Goal: Task Accomplishment & Management: Manage account settings

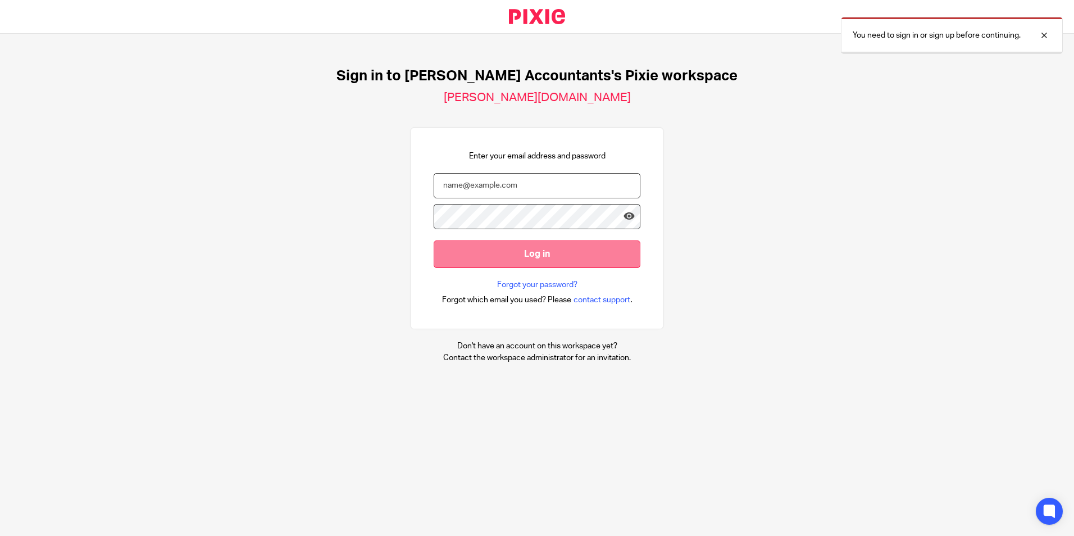
type input "[PERSON_NAME][EMAIL_ADDRESS][DOMAIN_NAME]"
click at [550, 265] on input "Log in" at bounding box center [537, 254] width 207 height 28
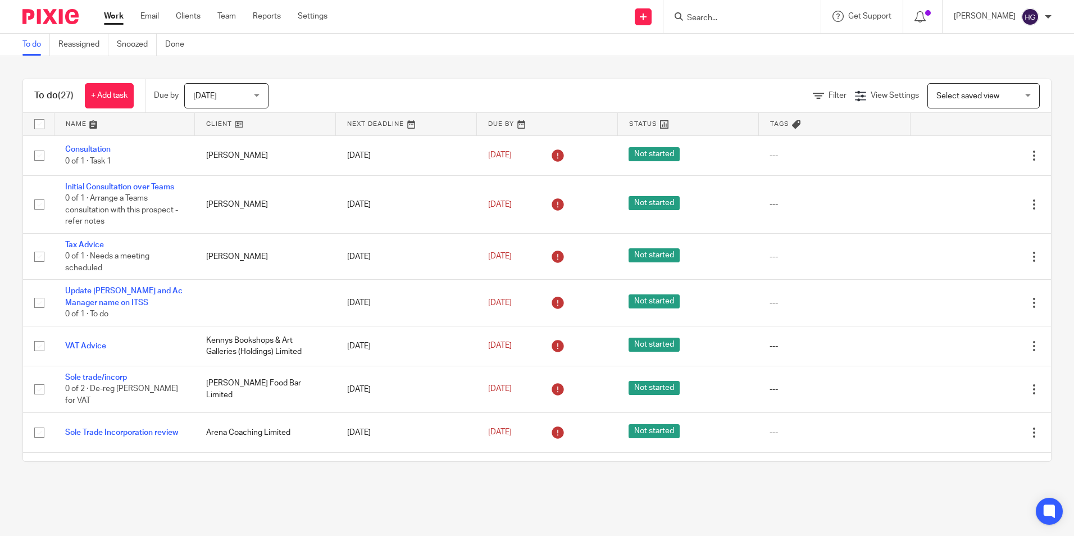
click at [765, 21] on input "Search" at bounding box center [736, 18] width 101 height 10
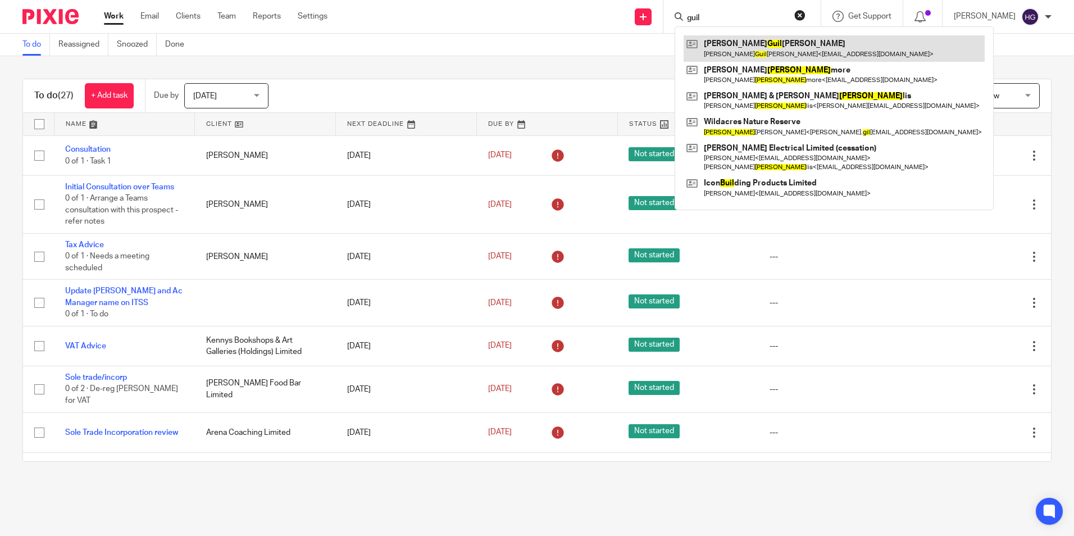
type input "guil"
click at [752, 46] on link at bounding box center [834, 48] width 301 height 26
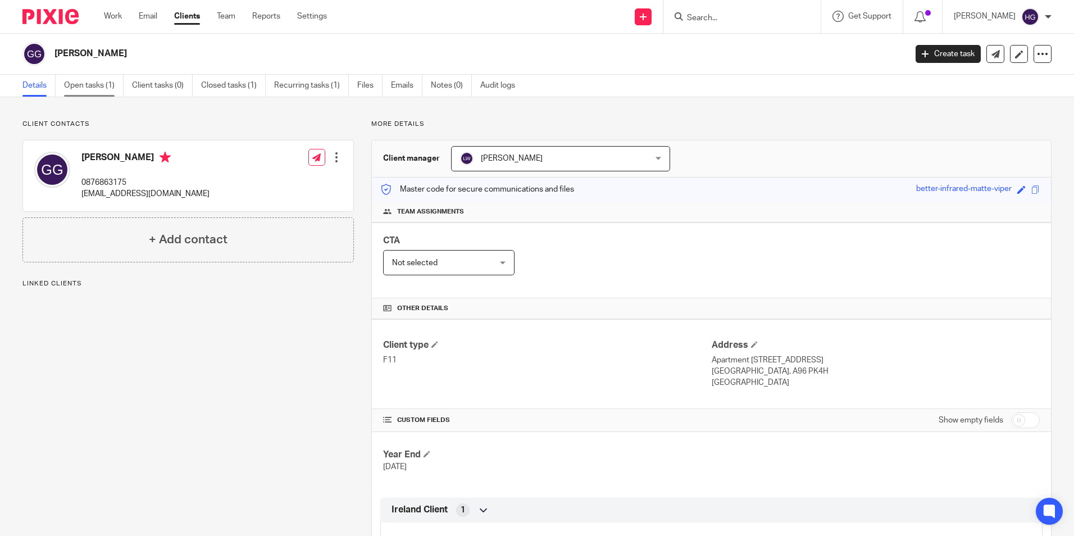
click at [98, 86] on link "Open tasks (1)" at bounding box center [94, 86] width 60 height 22
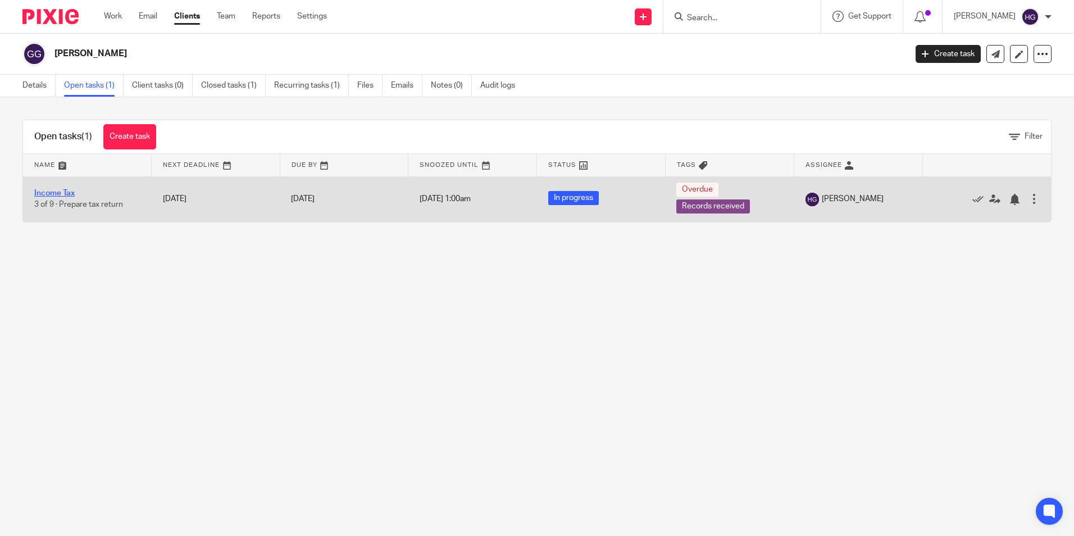
click at [61, 193] on link "Income Tax" at bounding box center [54, 193] width 40 height 8
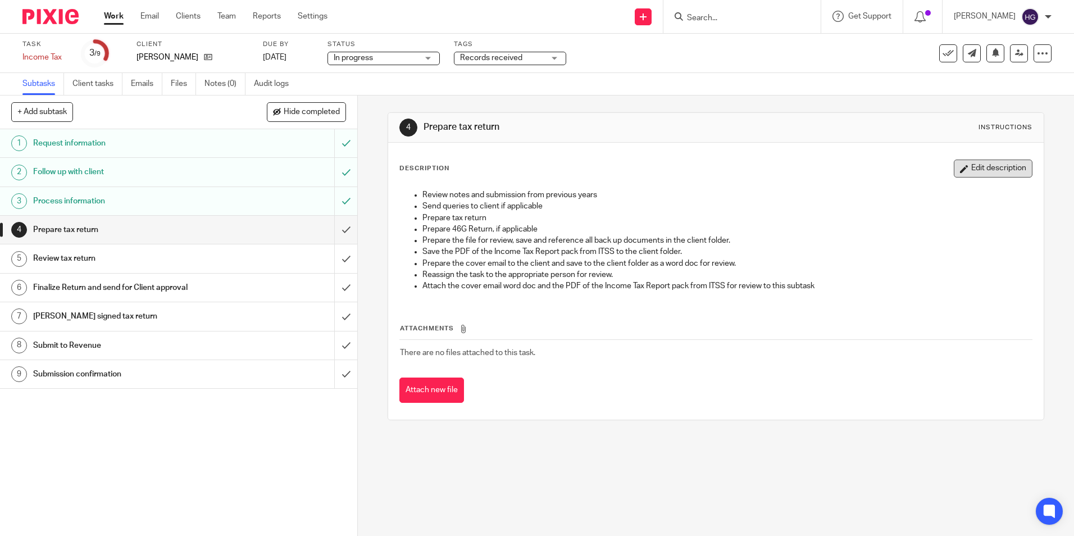
click at [980, 165] on button "Edit description" at bounding box center [993, 169] width 79 height 18
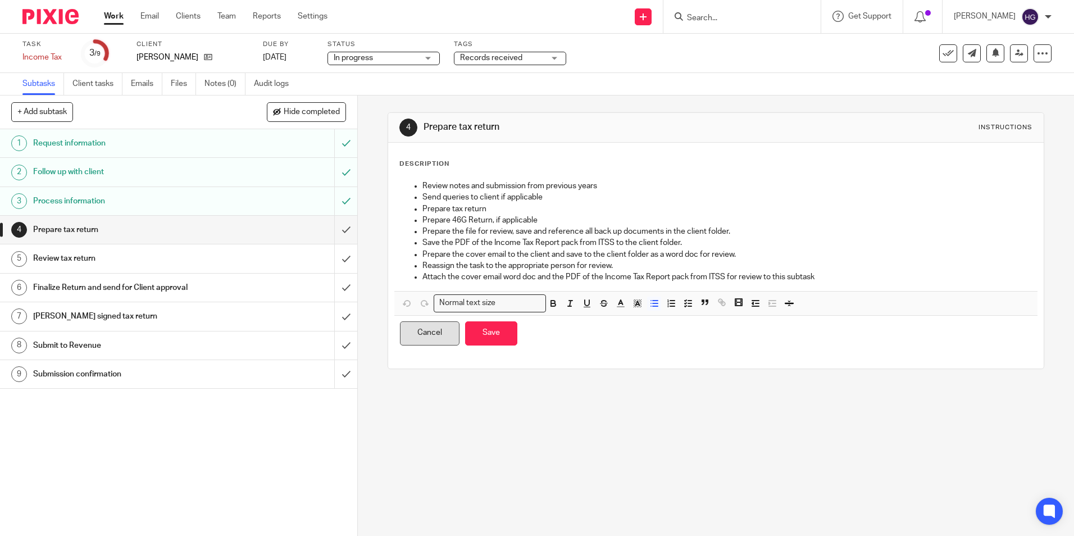
click at [434, 342] on button "Cancel" at bounding box center [430, 333] width 60 height 24
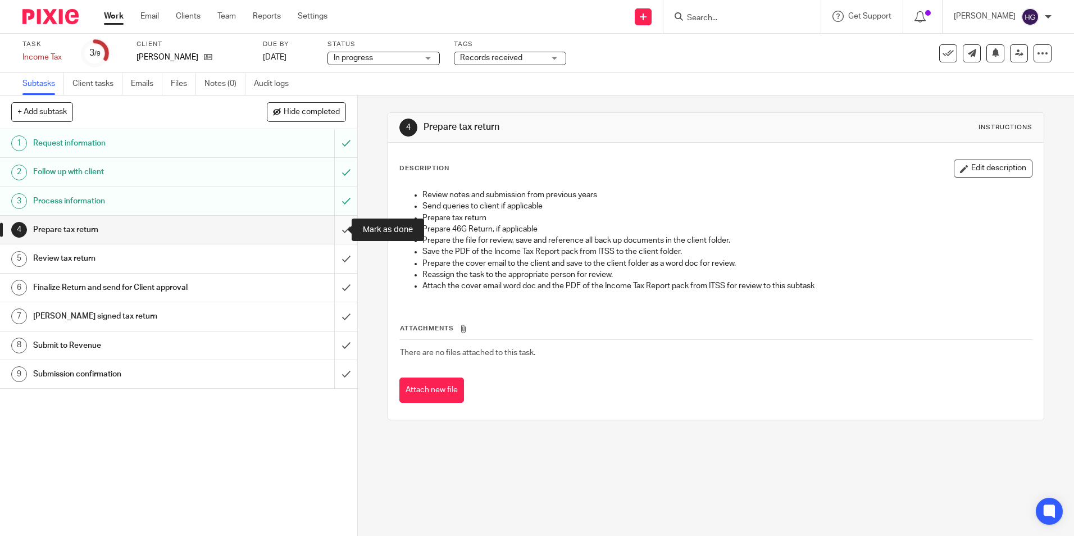
click at [336, 224] on input "submit" at bounding box center [178, 230] width 357 height 28
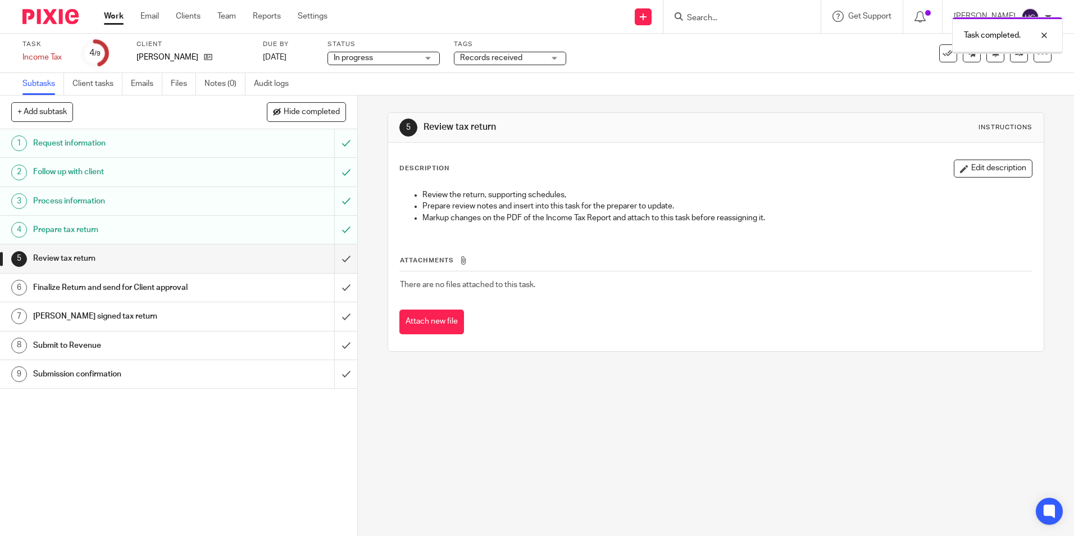
click at [125, 253] on h1 "Review tax return" at bounding box center [129, 258] width 193 height 17
drag, startPoint x: 972, startPoint y: 166, endPoint x: 951, endPoint y: 173, distance: 22.9
click at [970, 167] on button "Edit description" at bounding box center [993, 169] width 79 height 18
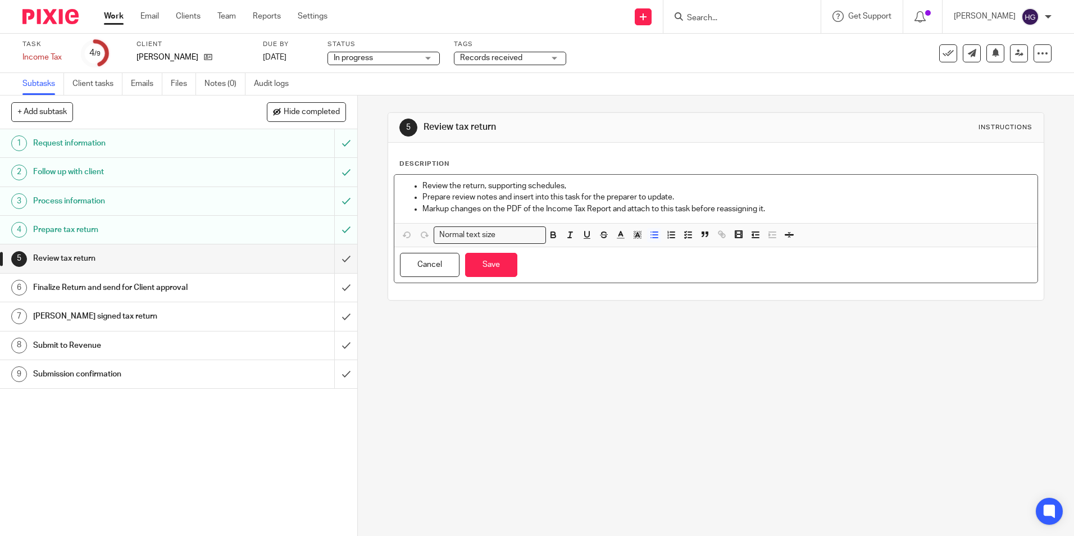
drag, startPoint x: 419, startPoint y: 184, endPoint x: 513, endPoint y: 180, distance: 94.4
click at [419, 183] on ul "Review the return, supporting schedules, Prepare review notes and insert into t…" at bounding box center [715, 197] width 631 height 34
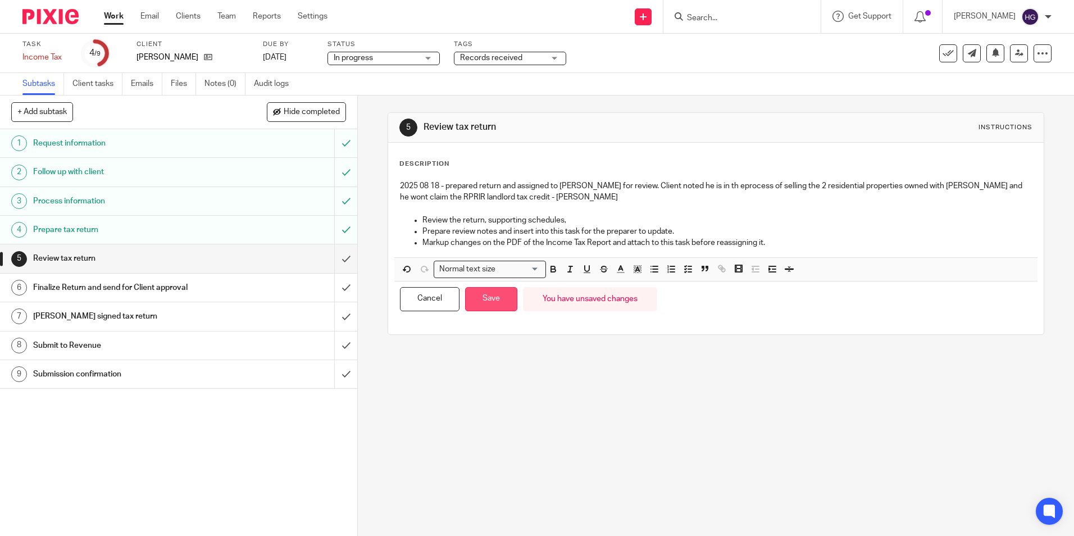
click at [479, 308] on button "Save" at bounding box center [491, 299] width 52 height 24
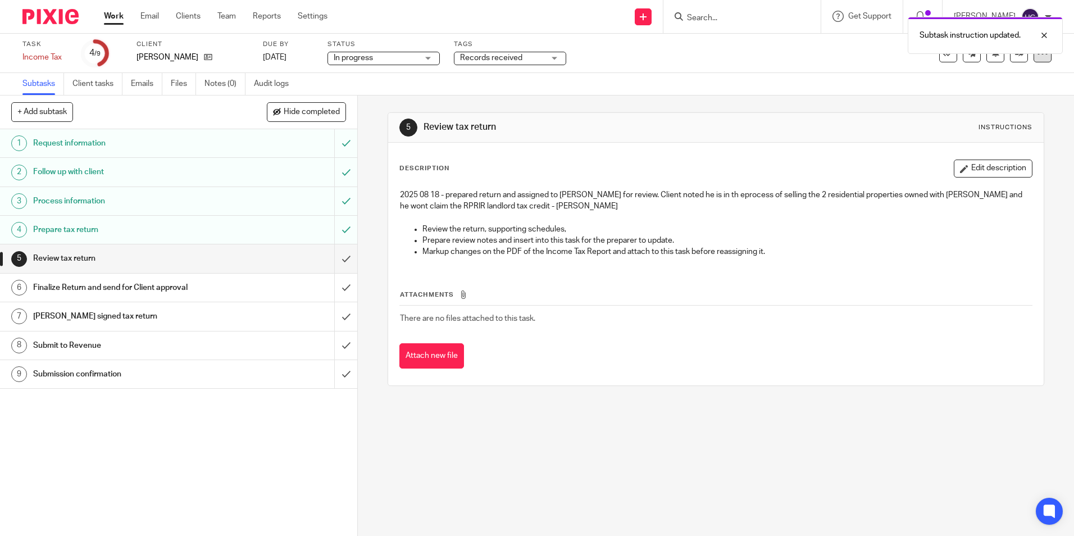
click at [1037, 56] on icon at bounding box center [1042, 53] width 11 height 11
drag, startPoint x: 993, startPoint y: 96, endPoint x: 979, endPoint y: 103, distance: 15.1
click at [992, 96] on link "Advanced task editor" at bounding box center [999, 98] width 74 height 8
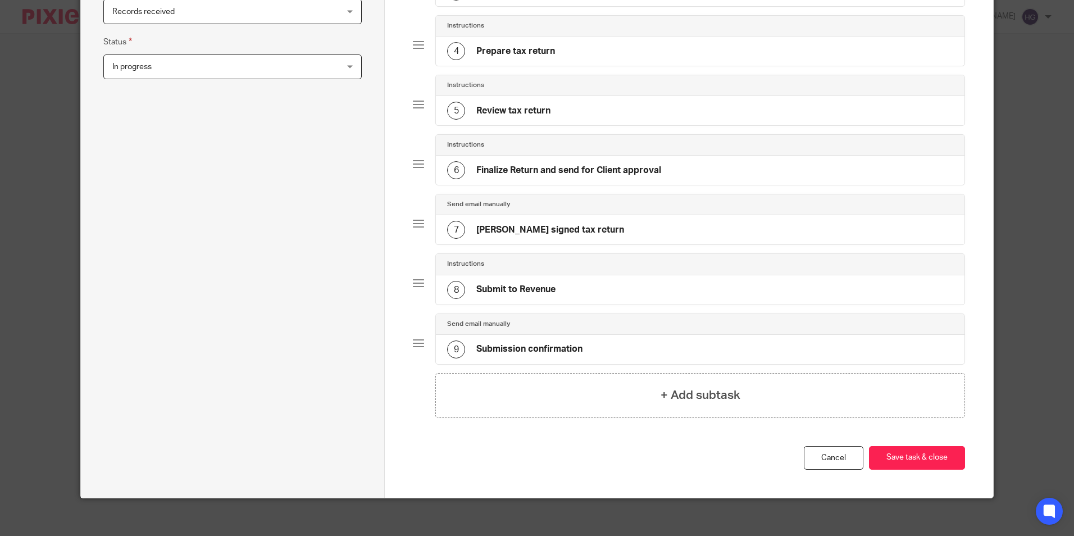
scroll to position [302, 0]
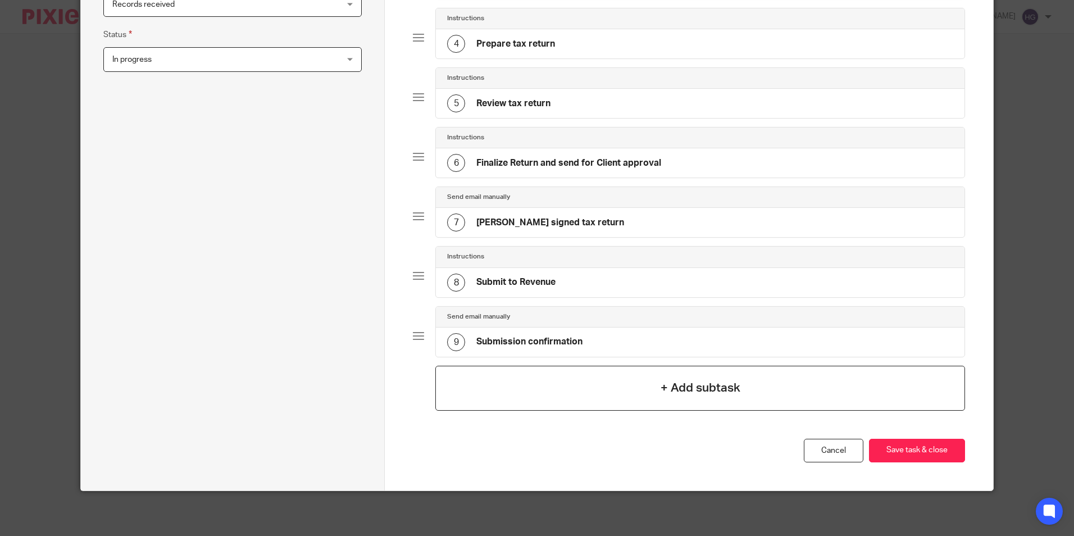
click at [642, 387] on div "+ Add subtask" at bounding box center [699, 388] width 529 height 45
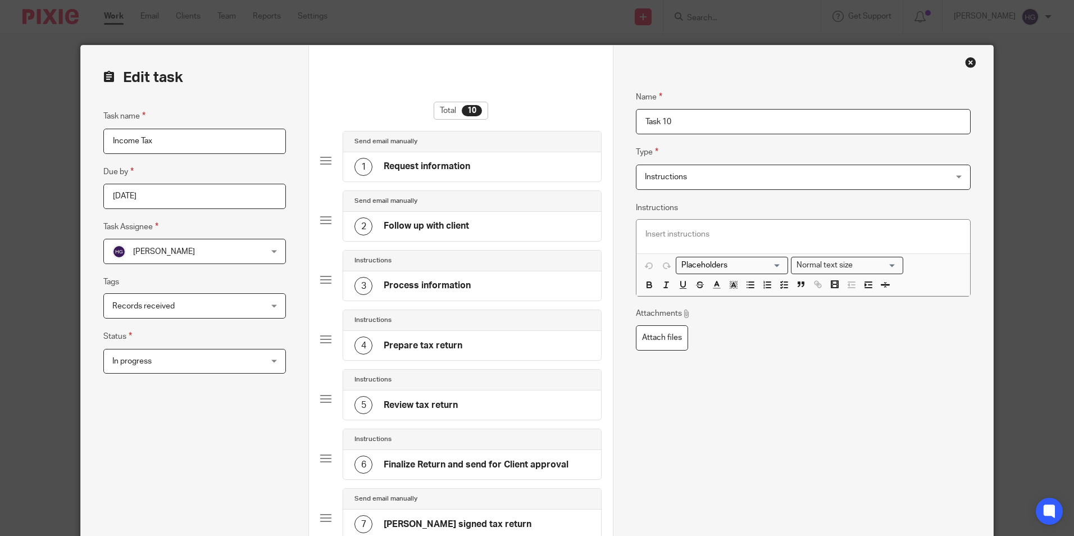
click at [706, 175] on span "Instructions" at bounding box center [775, 177] width 260 height 24
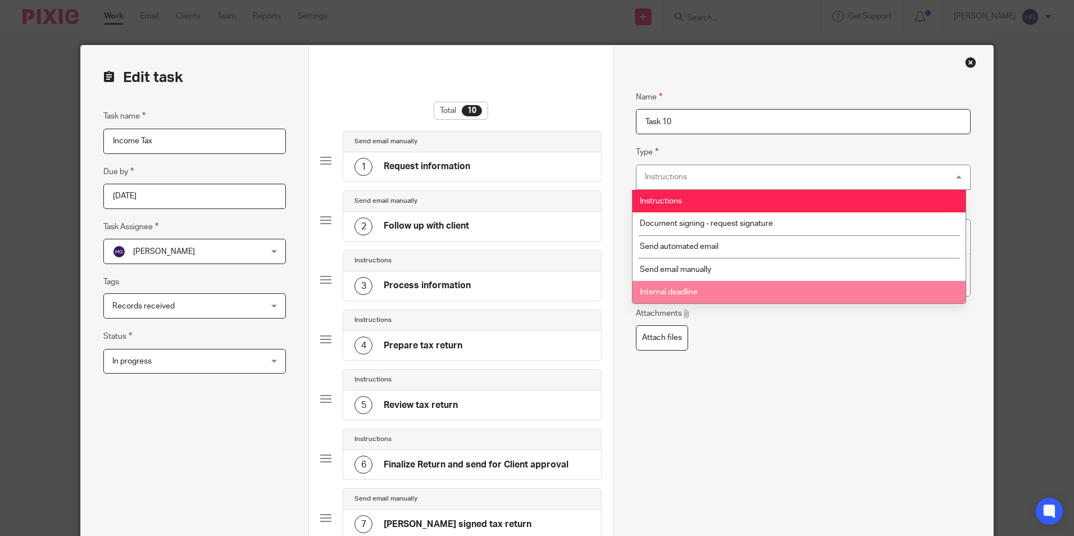
click at [683, 295] on span "Internal deadline" at bounding box center [669, 292] width 58 height 8
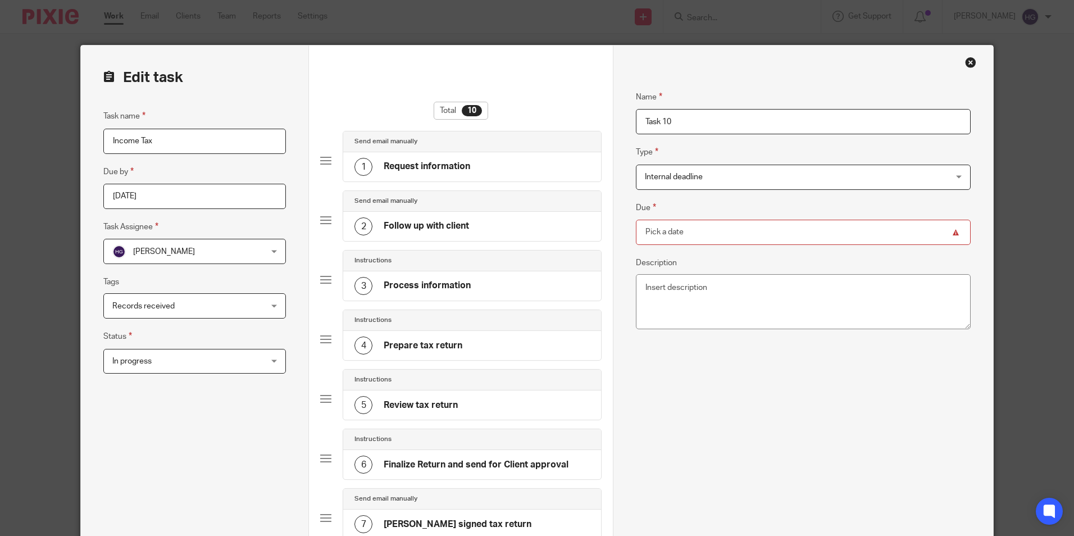
drag, startPoint x: 687, startPoint y: 118, endPoint x: 524, endPoint y: 140, distance: 163.8
click at [524, 140] on form "Edit task Task name Income Tax Due by 2025-06-30 Task Assignee Helen Gaffney He…" at bounding box center [537, 458] width 912 height 824
type input "Review Deadline"
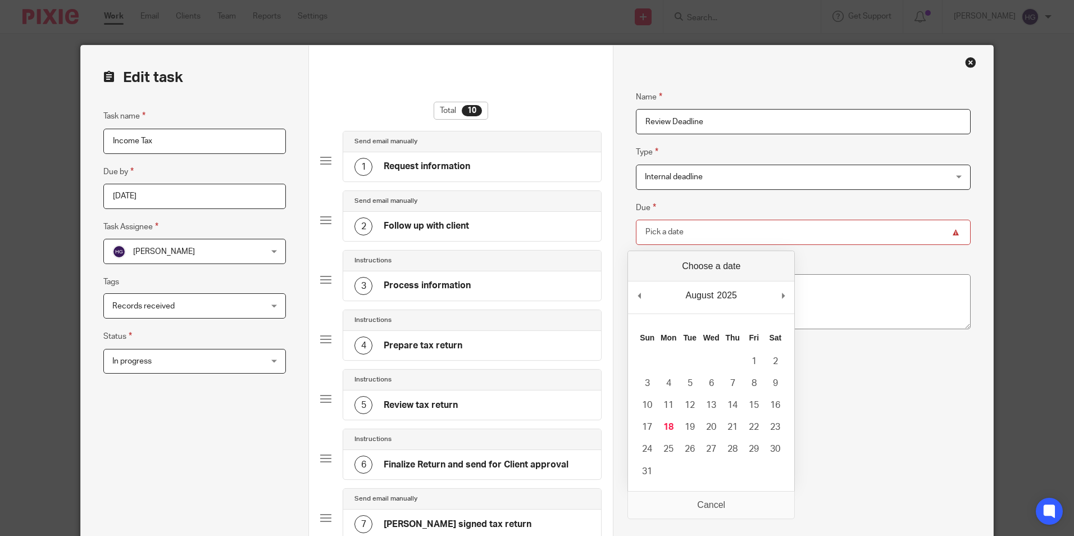
click at [665, 231] on input "Due" at bounding box center [803, 232] width 334 height 25
type input "2025-08-20"
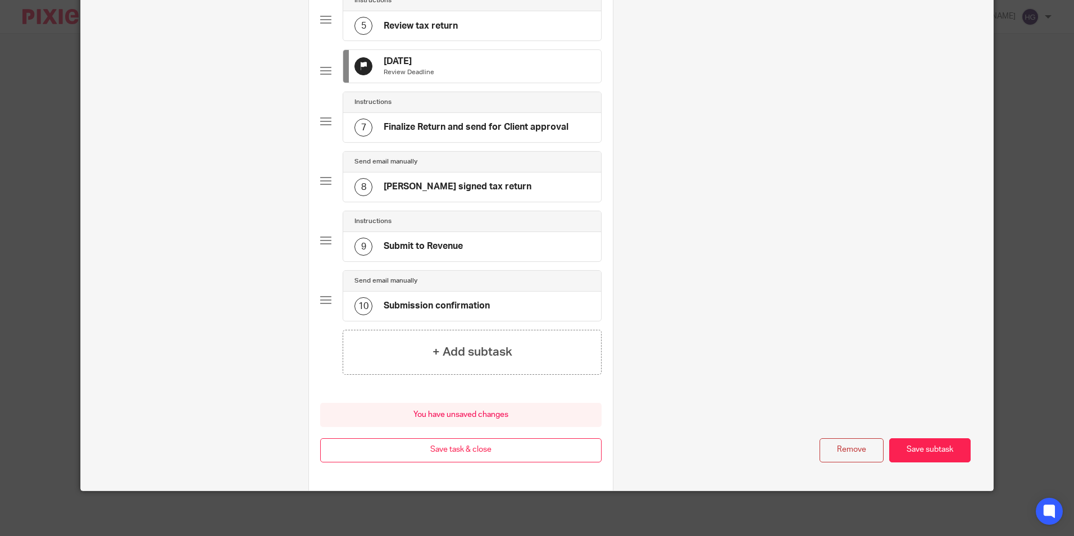
scroll to position [388, 0]
click at [431, 442] on button "Save task & close" at bounding box center [460, 450] width 281 height 24
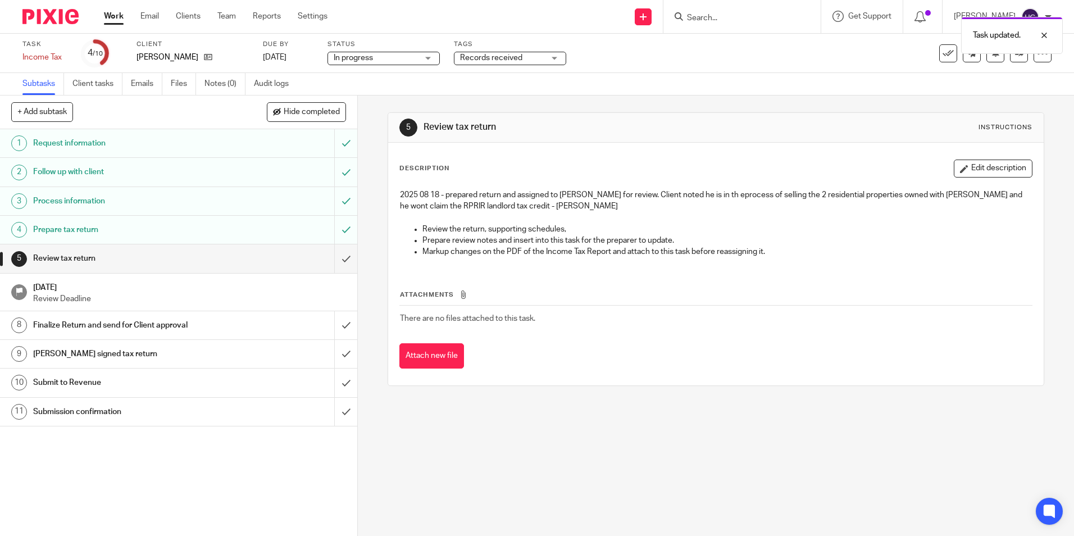
click at [559, 59] on div "Records received" at bounding box center [510, 58] width 112 height 13
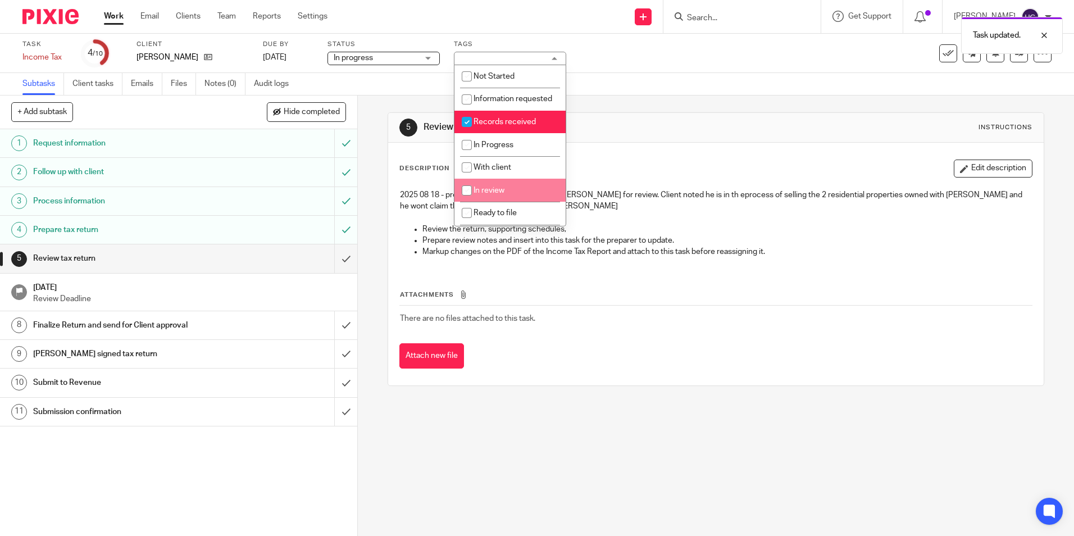
drag, startPoint x: 465, startPoint y: 198, endPoint x: 474, endPoint y: 141, distance: 57.9
click at [465, 198] on input "checkbox" at bounding box center [466, 190] width 21 height 21
checkbox input "true"
click at [463, 131] on input "checkbox" at bounding box center [466, 121] width 21 height 21
checkbox input "false"
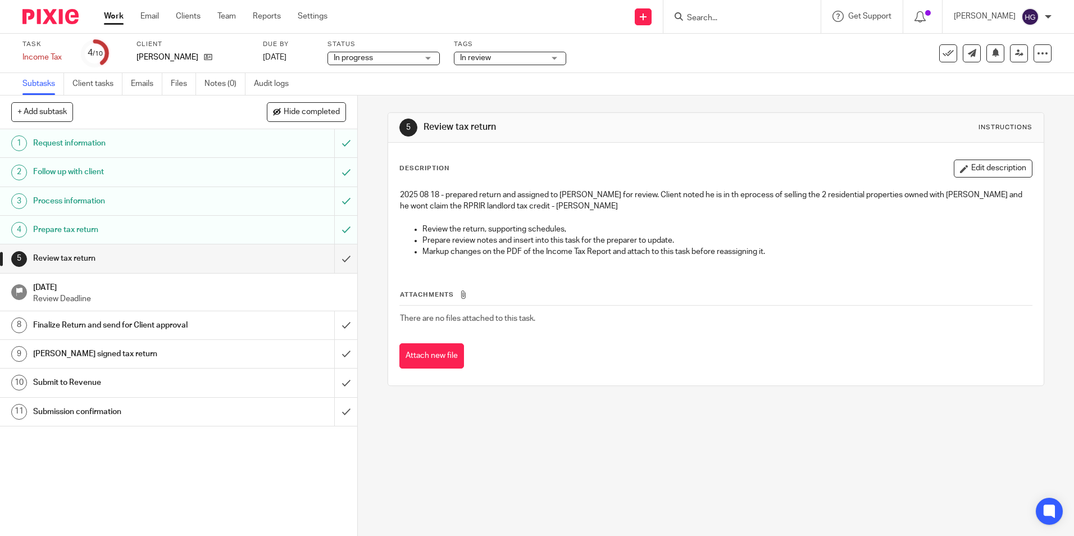
click at [756, 53] on div "Task updated." at bounding box center [800, 32] width 526 height 43
click at [1015, 56] on icon at bounding box center [1019, 53] width 8 height 8
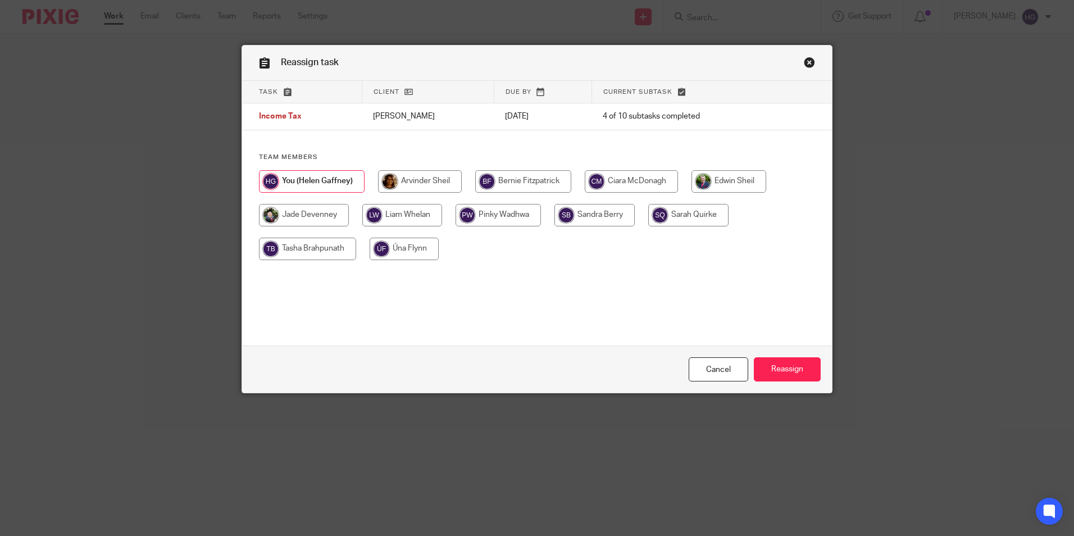
click at [385, 181] on input "radio" at bounding box center [420, 181] width 84 height 22
radio input "true"
click at [799, 366] on input "Reassign" at bounding box center [787, 369] width 67 height 24
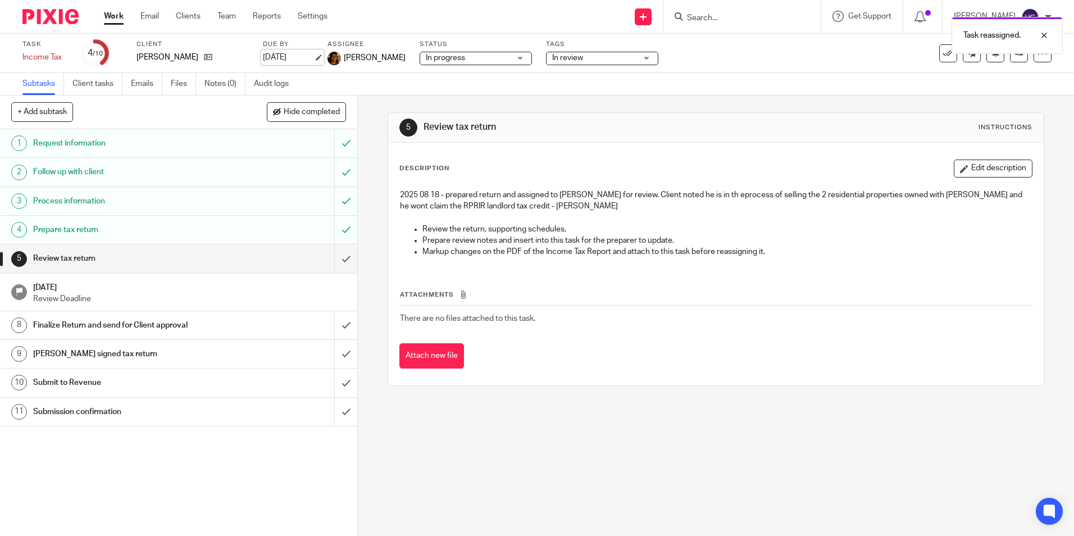
click at [294, 57] on link "[DATE]" at bounding box center [288, 58] width 51 height 12
click at [105, 22] on link "Work" at bounding box center [114, 16] width 20 height 11
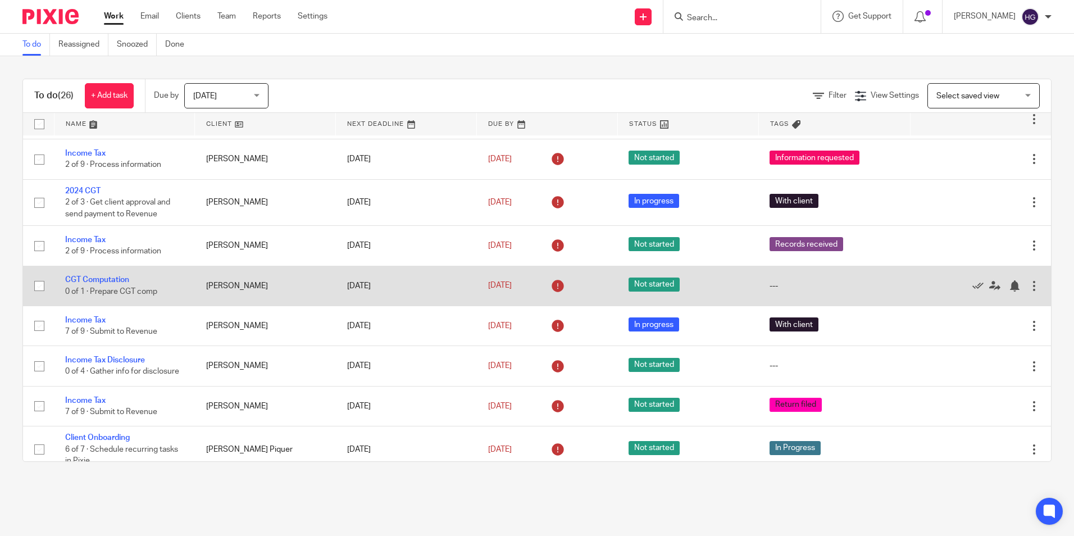
scroll to position [449, 0]
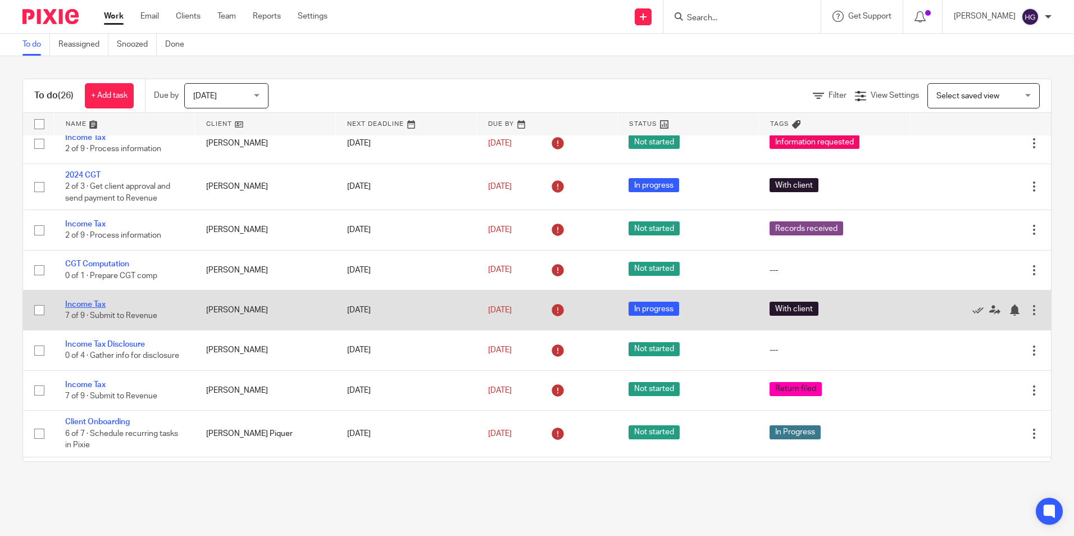
click at [94, 301] on link "Income Tax" at bounding box center [85, 305] width 40 height 8
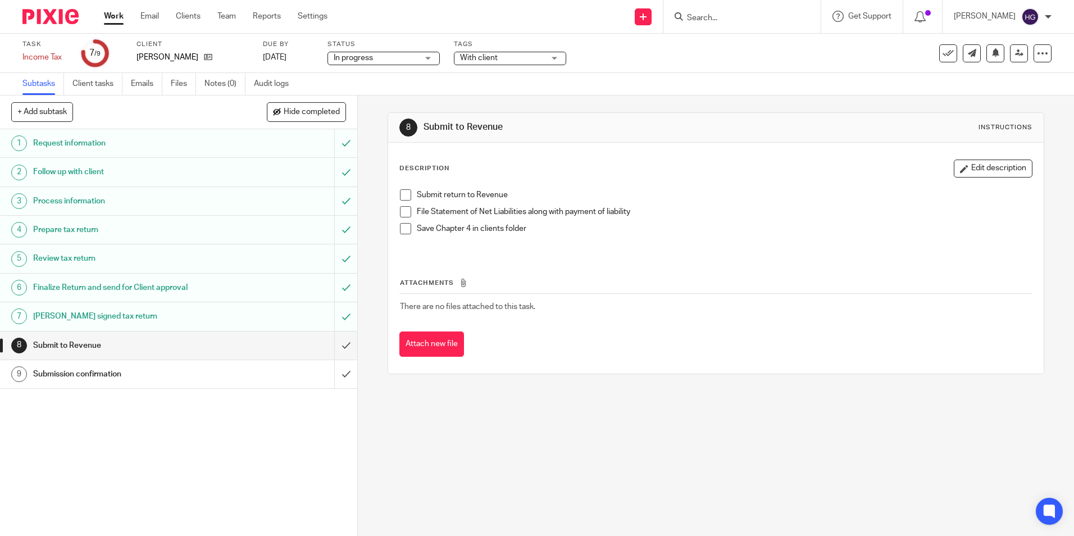
click at [469, 54] on span "With client" at bounding box center [502, 58] width 84 height 12
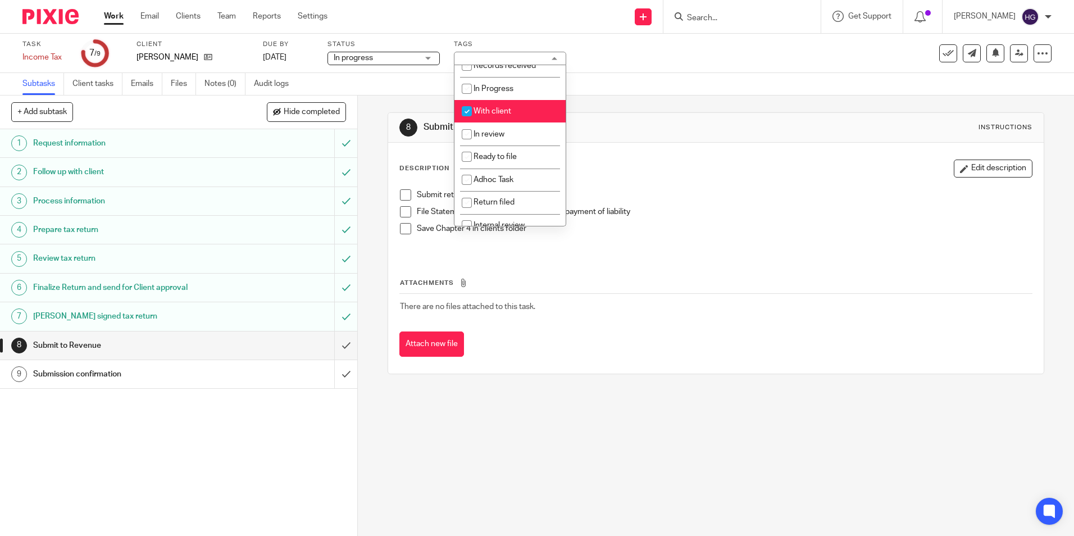
scroll to position [79, 0]
click at [468, 93] on input "checkbox" at bounding box center [466, 99] width 21 height 21
checkbox input "false"
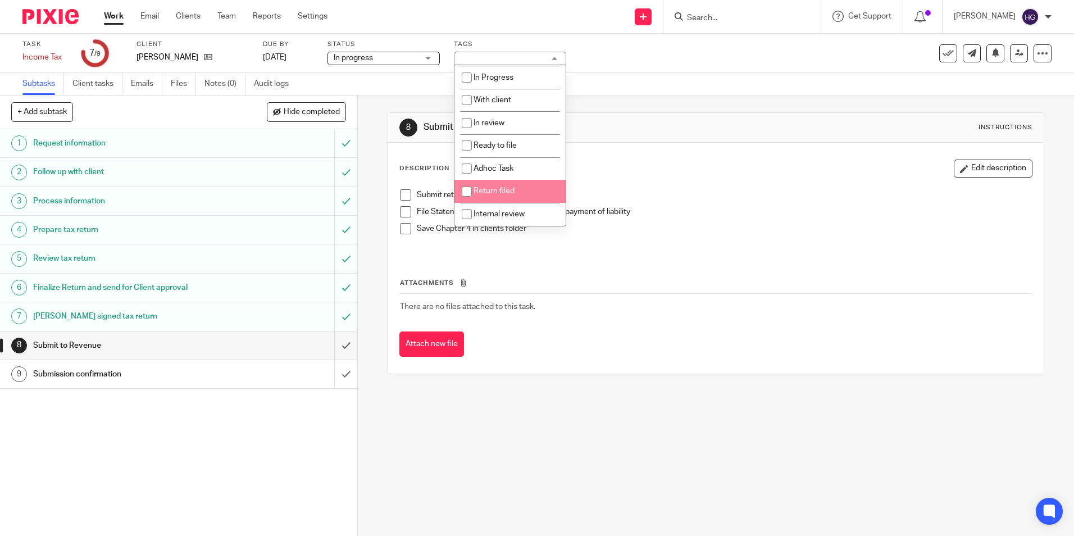
click at [467, 191] on input "checkbox" at bounding box center [466, 191] width 21 height 21
checkbox input "true"
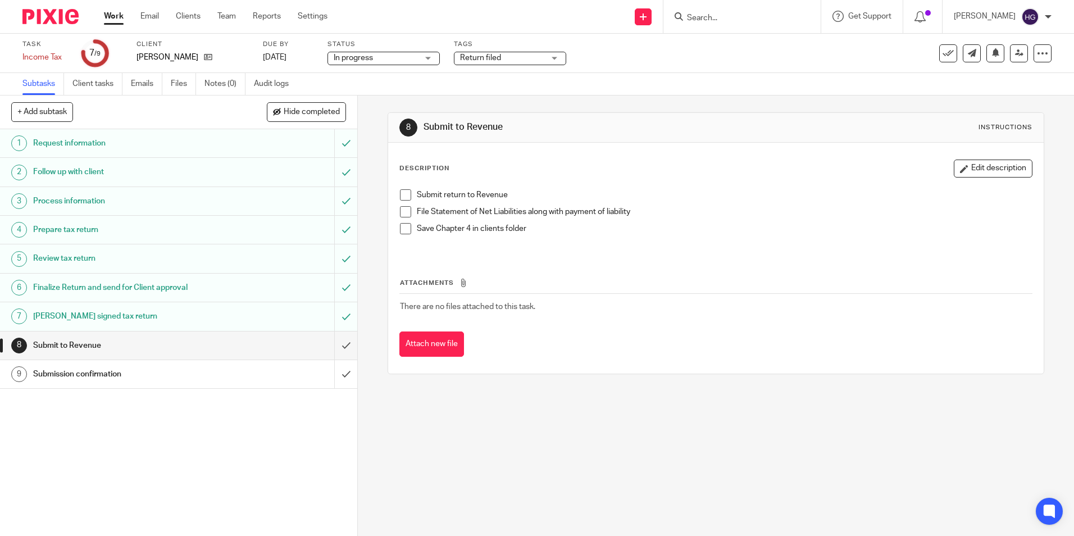
drag, startPoint x: 555, startPoint y: 262, endPoint x: 473, endPoint y: 246, distance: 83.6
click at [553, 262] on div "Attachments There are no files attached to this task. Attach new file" at bounding box center [715, 306] width 633 height 102
click at [402, 193] on span at bounding box center [405, 194] width 11 height 11
click at [975, 161] on button "Edit description" at bounding box center [993, 169] width 79 height 18
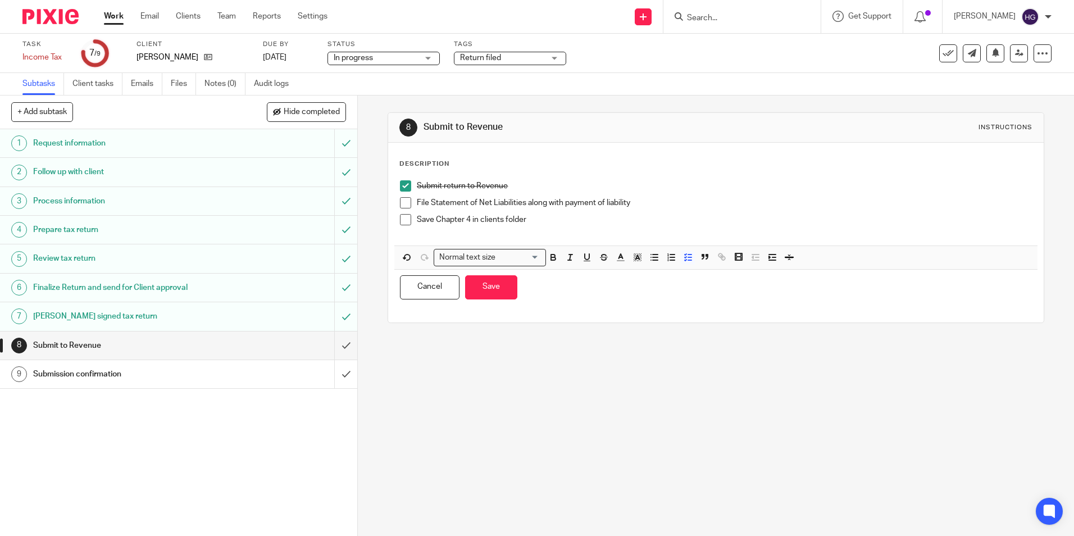
click at [485, 172] on div "Description Submit return to Revenue File Statement of Net Liabilities along wi…" at bounding box center [715, 233] width 633 height 146
click at [512, 184] on p "Submit return to Revenue" at bounding box center [724, 185] width 615 height 11
click at [533, 216] on p "Save Chapter 4 in clients folder" at bounding box center [724, 219] width 615 height 11
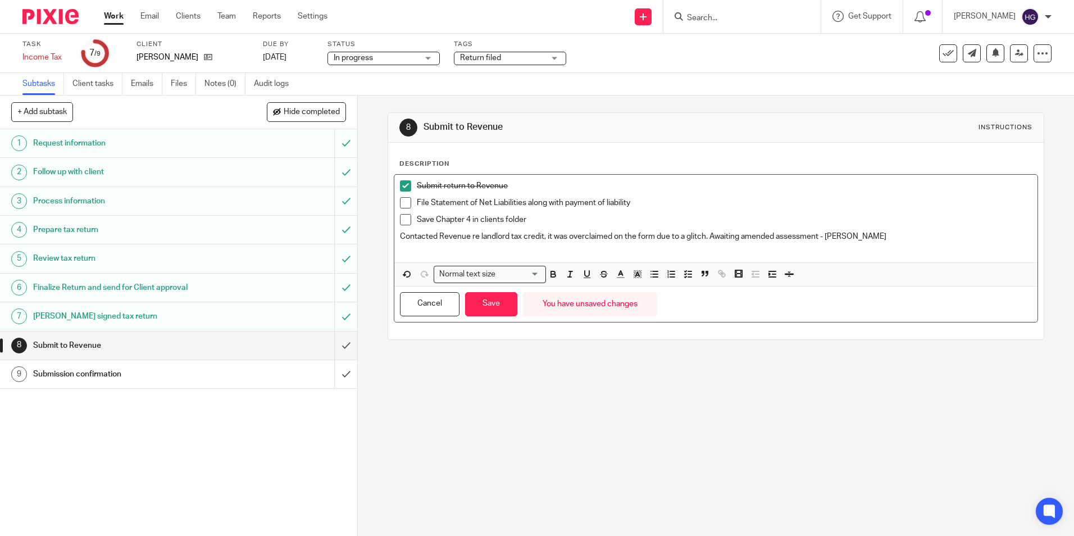
click at [394, 232] on div "Submit return to Revenue File Statement of Net Liabilities along with payment o…" at bounding box center [715, 219] width 643 height 88
click at [406, 222] on span at bounding box center [405, 219] width 11 height 11
click at [421, 237] on p "2025 07 - Contacted Revenue re landlord tax credit, it was overclaimed on the f…" at bounding box center [715, 236] width 631 height 11
click at [494, 301] on button "Save" at bounding box center [491, 304] width 52 height 24
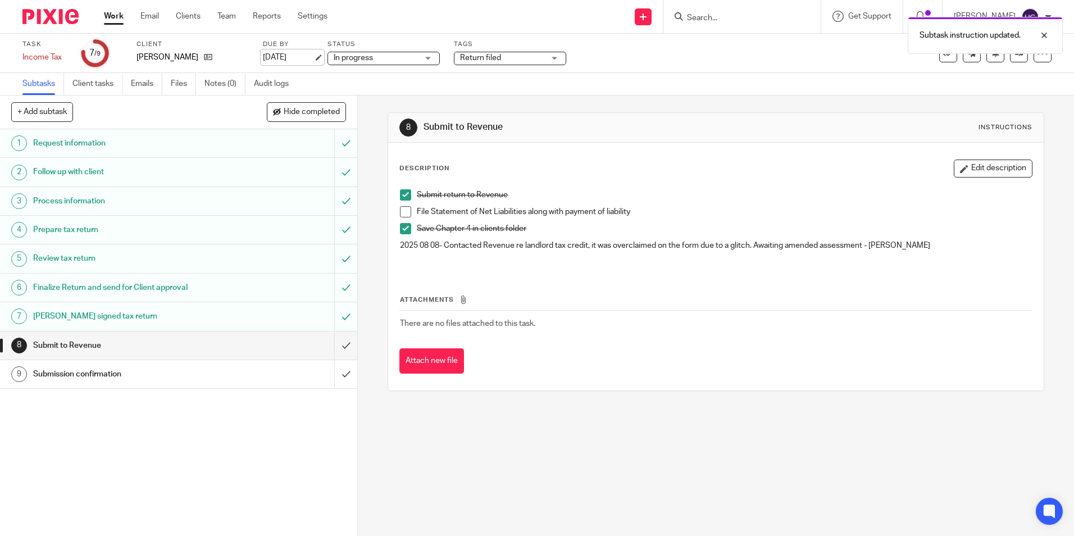
click at [270, 61] on link "7 Jul 2025" at bounding box center [288, 58] width 51 height 12
click at [113, 10] on div "Work Email Clients Team Reports Settings Work Email Clients Team Reports Settin…" at bounding box center [219, 16] width 252 height 33
click at [115, 15] on link "Work" at bounding box center [114, 16] width 20 height 11
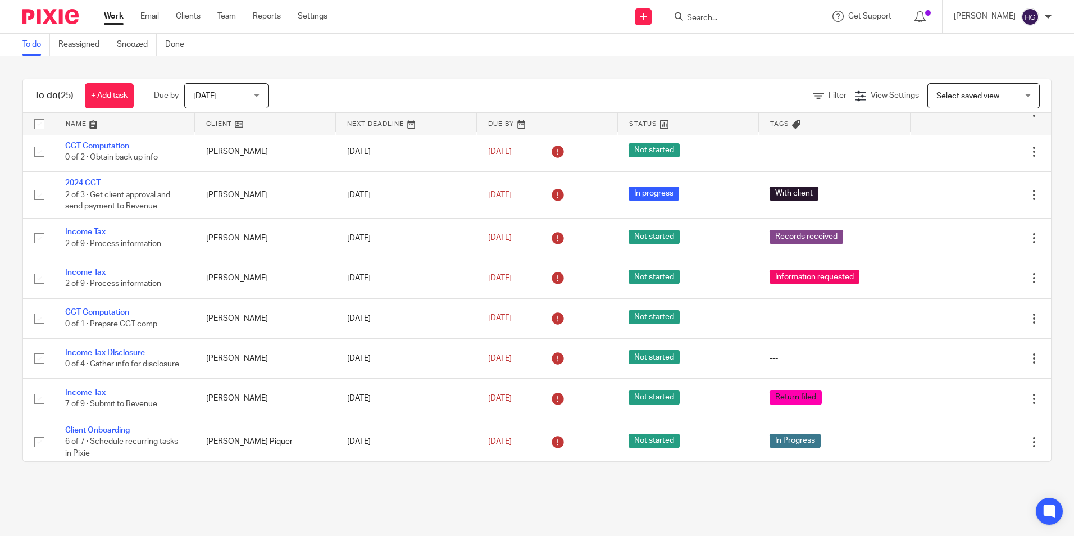
scroll to position [449, 0]
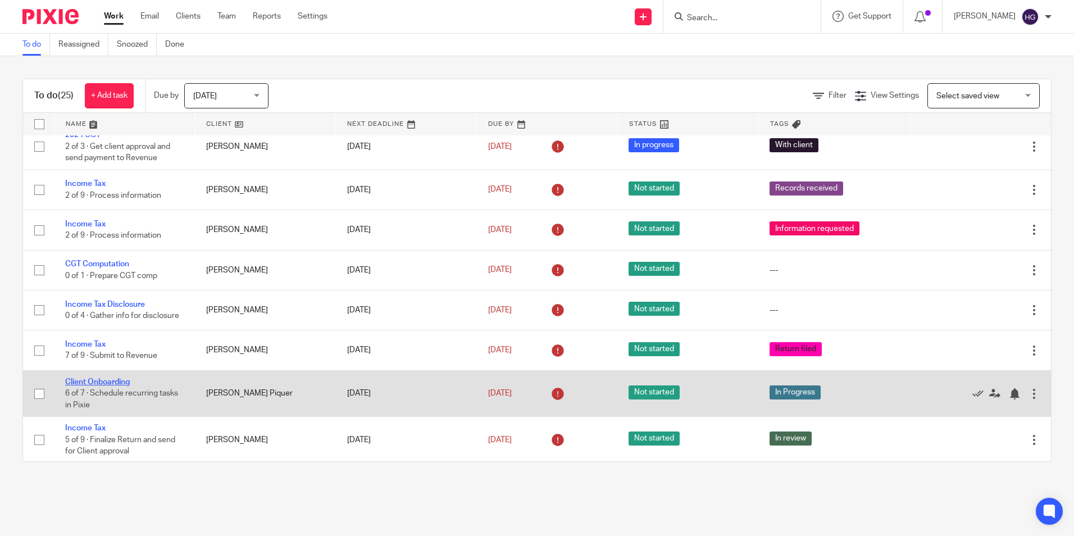
click at [112, 378] on link "Client Onboarding" at bounding box center [97, 382] width 65 height 8
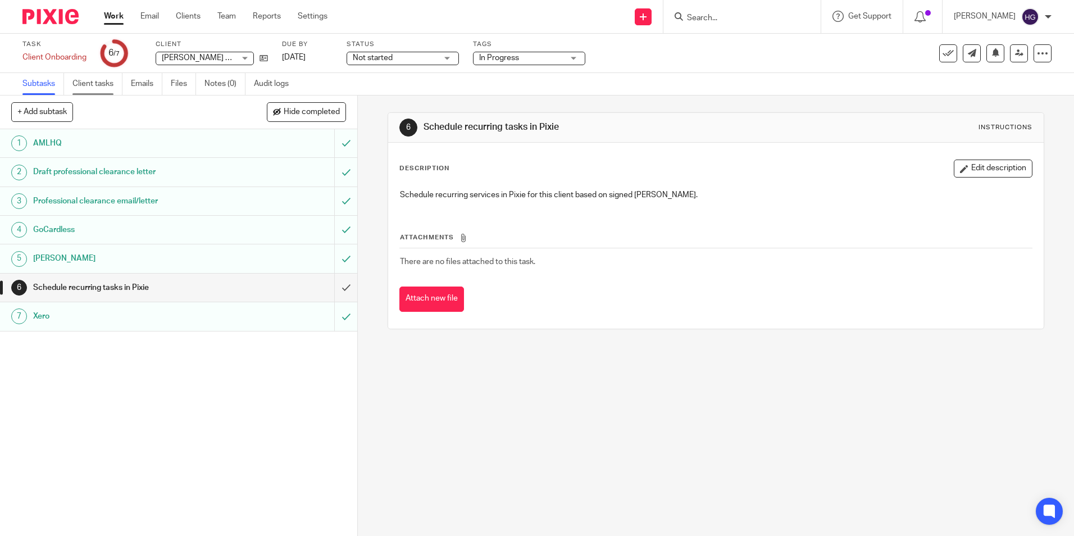
click at [96, 85] on link "Client tasks" at bounding box center [97, 84] width 50 height 22
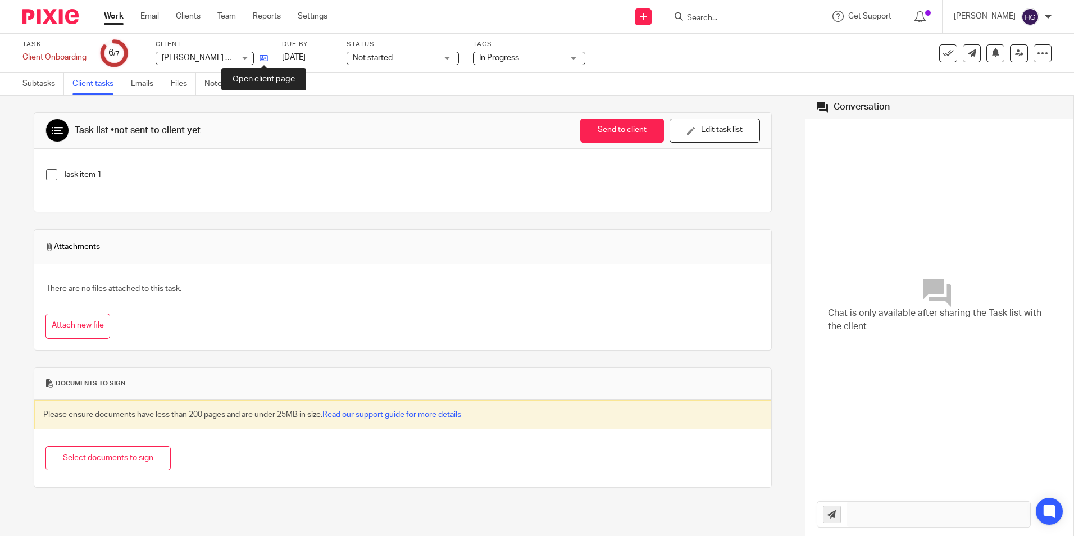
click at [261, 56] on icon at bounding box center [264, 58] width 8 height 8
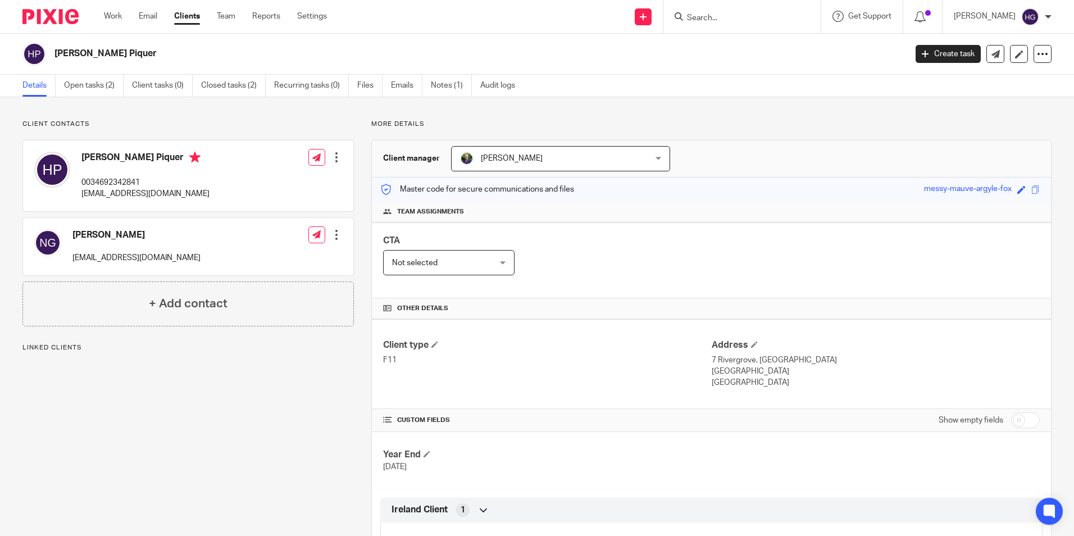
click at [91, 84] on link "Open tasks (2)" at bounding box center [94, 86] width 60 height 22
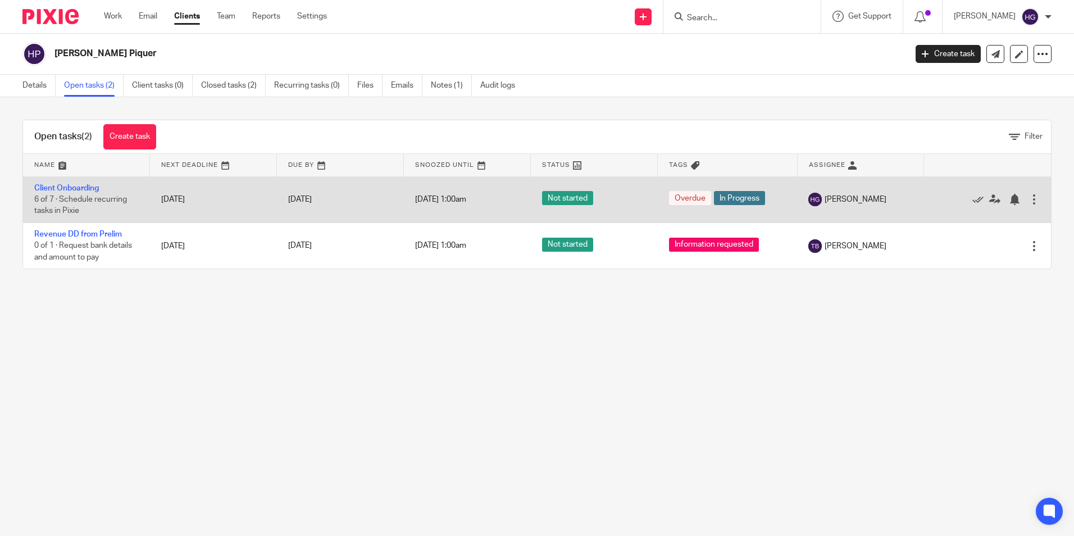
click at [84, 193] on td "Client Onboarding 6 of 7 · Schedule recurring tasks in Pixie" at bounding box center [86, 199] width 127 height 46
click at [84, 190] on link "Client Onboarding" at bounding box center [66, 188] width 65 height 8
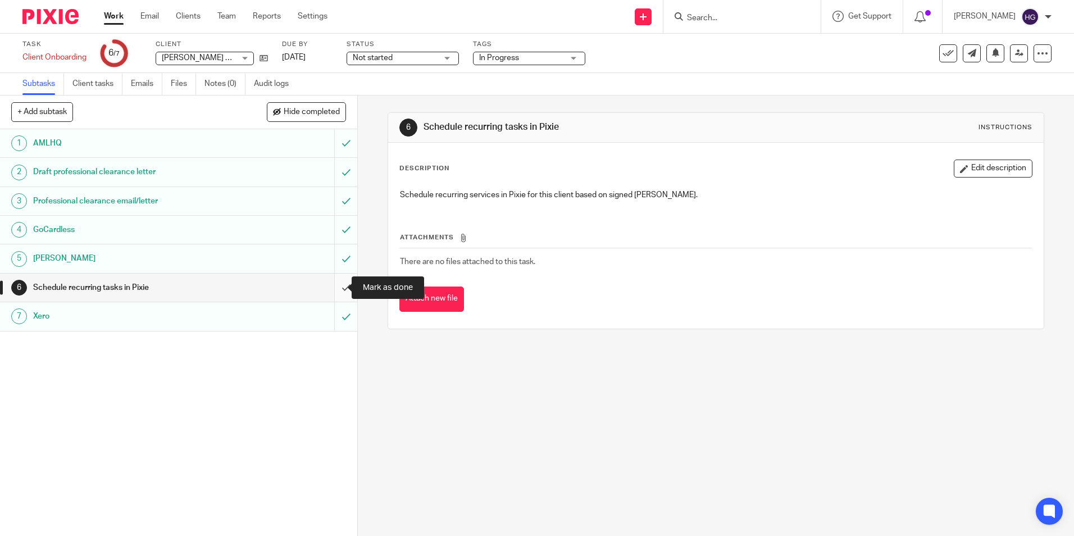
click at [335, 287] on input "submit" at bounding box center [178, 288] width 357 height 28
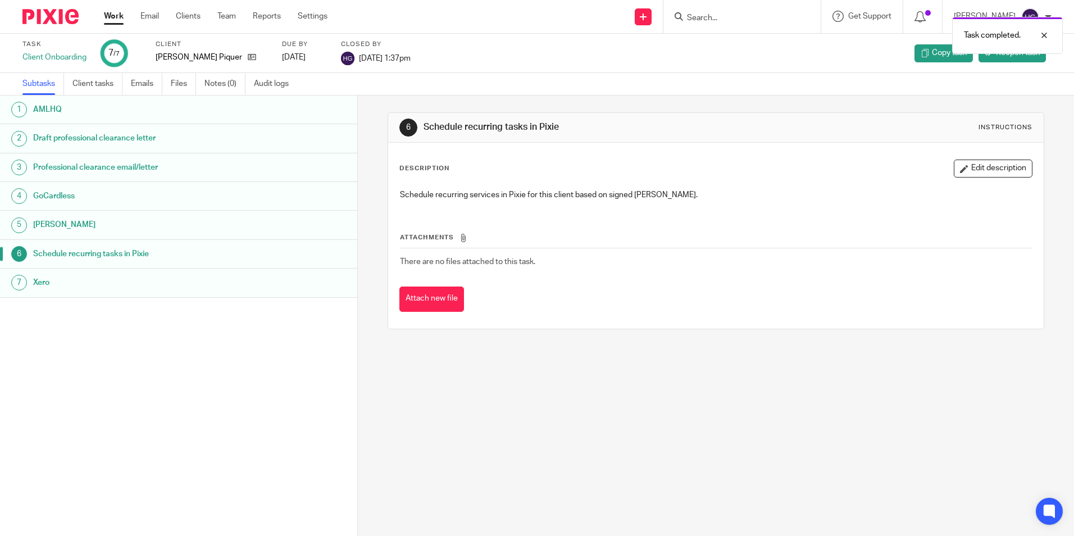
click at [115, 19] on link "Work" at bounding box center [114, 16] width 20 height 11
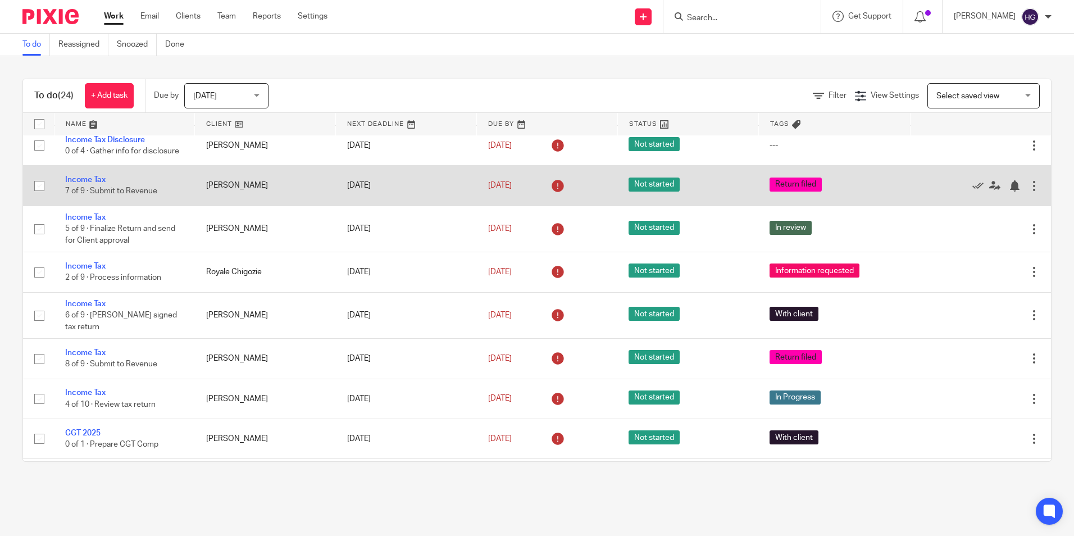
scroll to position [618, 0]
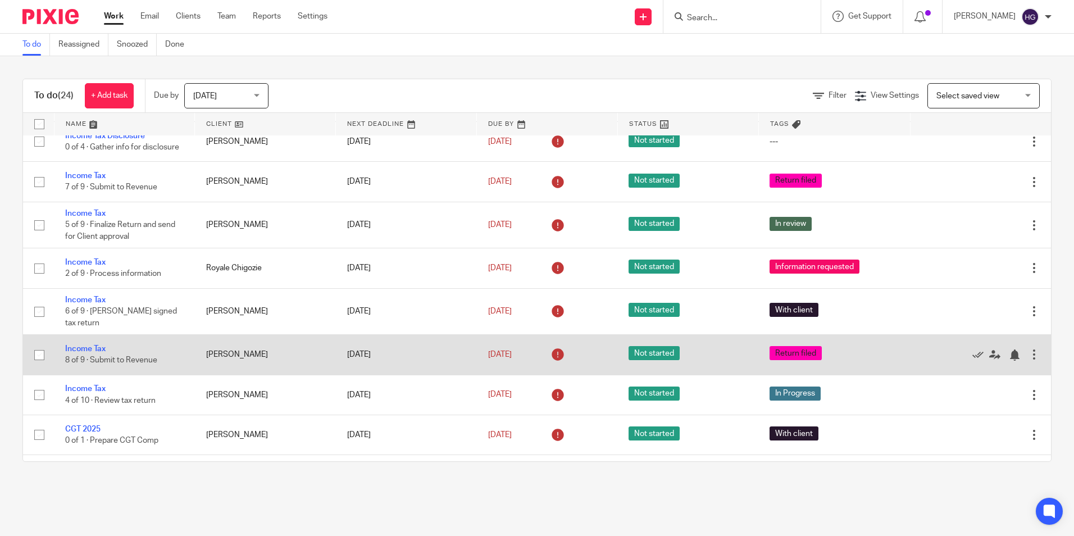
click at [108, 341] on td "Income Tax 8 of 9 · Submit to Revenue" at bounding box center [124, 355] width 141 height 40
click at [93, 345] on link "Income Tax" at bounding box center [85, 349] width 40 height 8
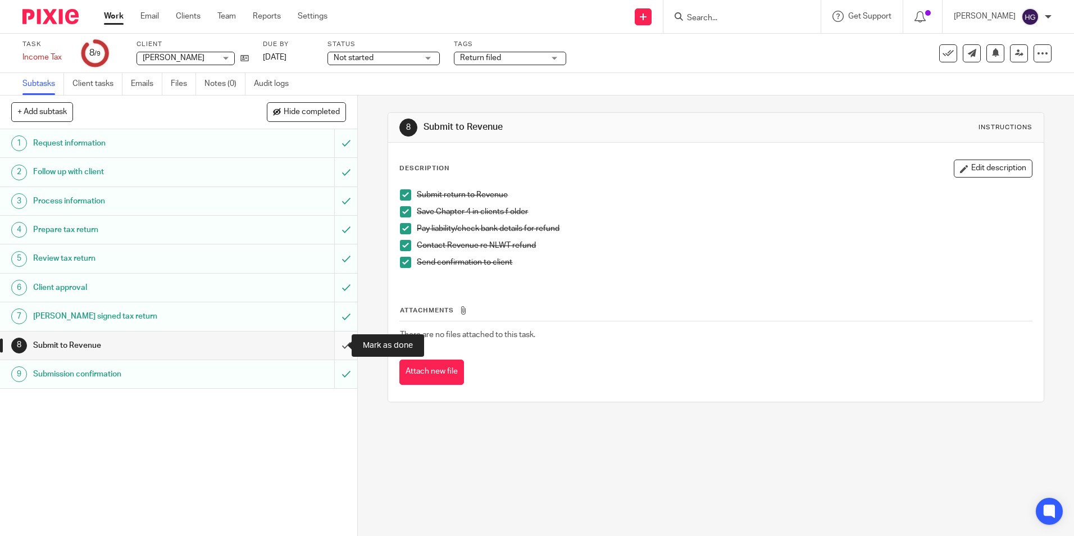
click at [337, 346] on input "submit" at bounding box center [178, 345] width 357 height 28
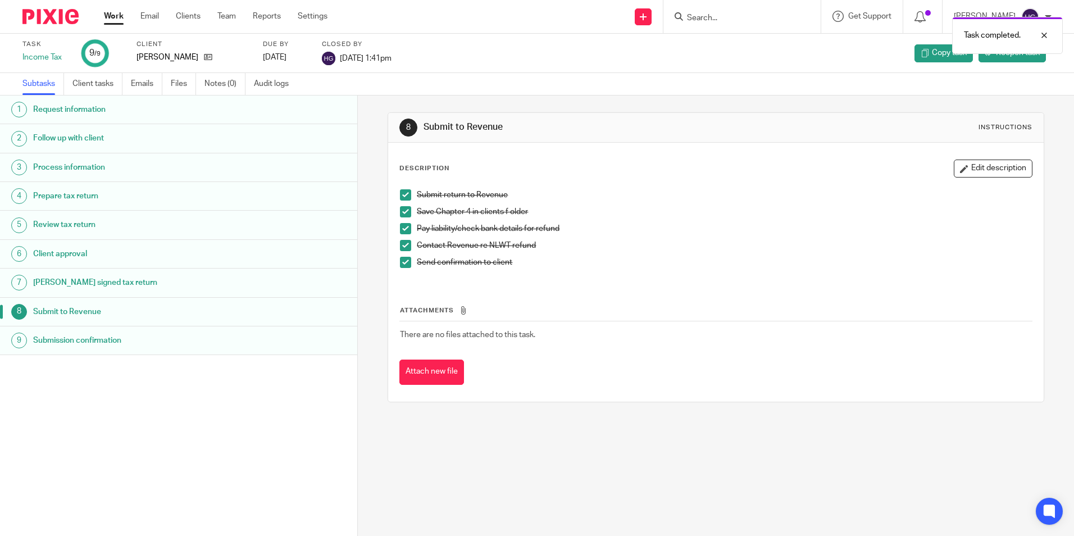
click at [108, 16] on link "Work" at bounding box center [114, 16] width 20 height 11
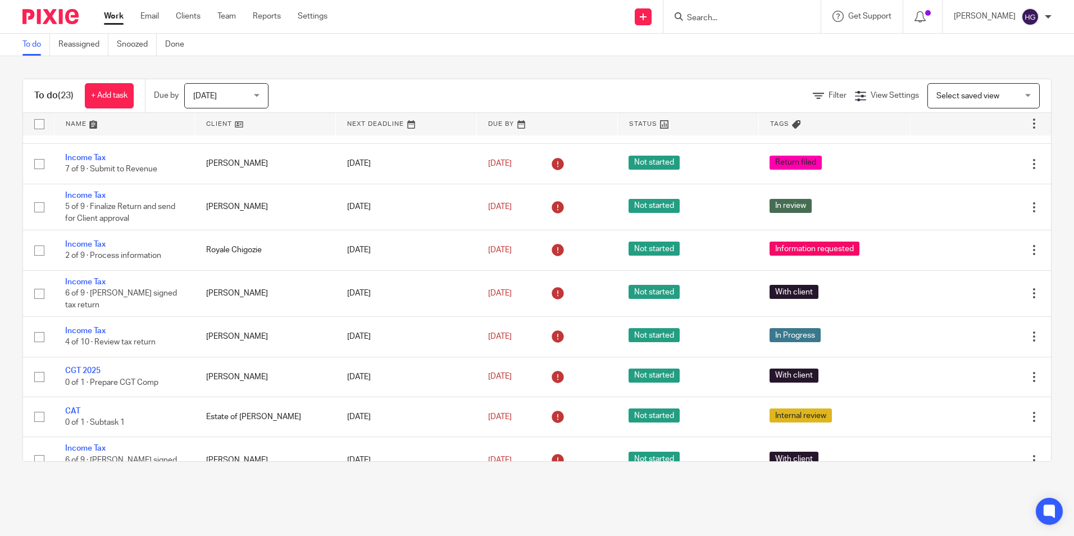
scroll to position [639, 0]
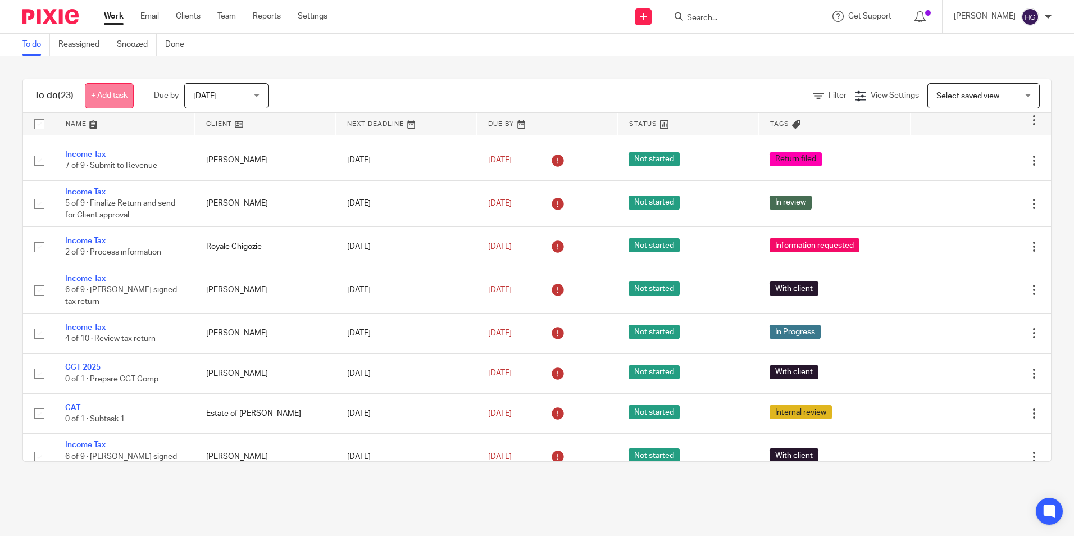
click at [123, 97] on link "+ Add task" at bounding box center [109, 95] width 49 height 25
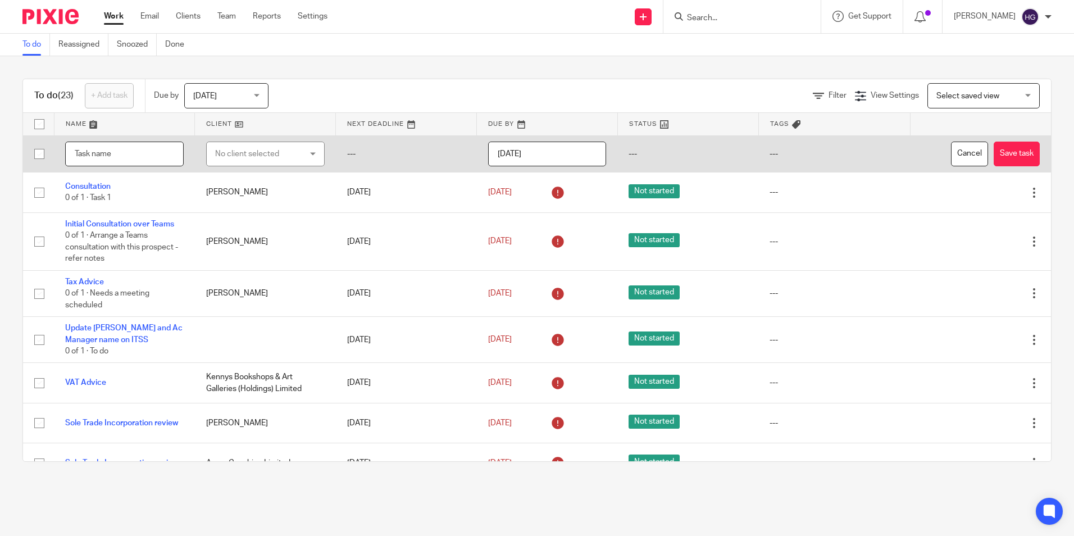
type input "R"
drag, startPoint x: 165, startPoint y: 150, endPoint x: 104, endPoint y: 154, distance: 61.4
click at [104, 154] on input "CGT - Enterpreuner relief" at bounding box center [124, 154] width 119 height 25
paste input "entrepreneu"
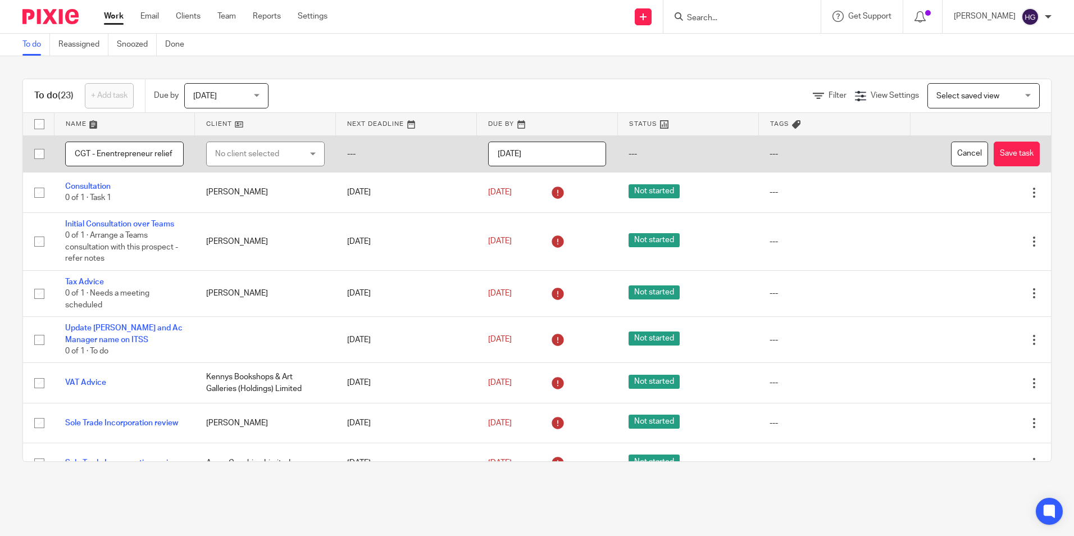
click at [102, 153] on input "CGT - Enentrepreneur relief" at bounding box center [124, 154] width 119 height 25
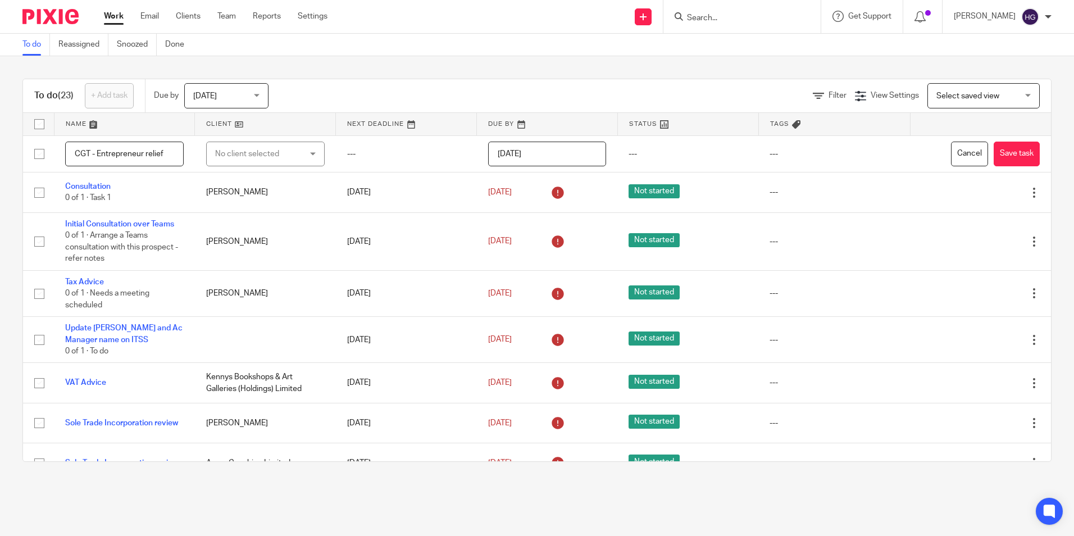
type input "CGT - Entrepreneur relief"
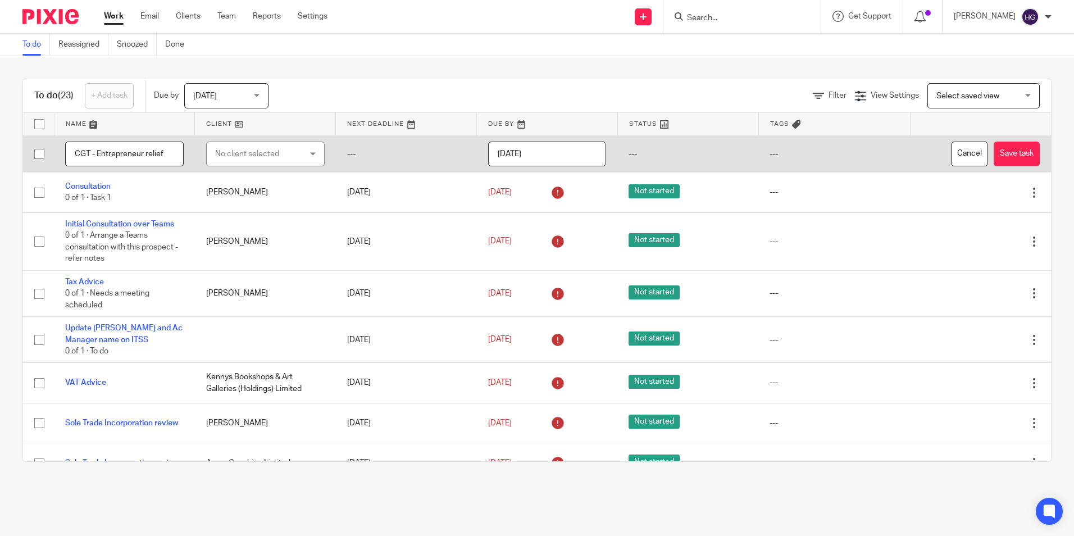
click at [166, 150] on input "CGT - Entrepreneur relief" at bounding box center [124, 154] width 119 height 25
click at [231, 148] on div "No client selected" at bounding box center [258, 154] width 87 height 24
type input "ruai"
click at [237, 211] on span "[PERSON_NAME]" at bounding box center [241, 211] width 62 height 8
click at [994, 147] on button "Save task" at bounding box center [1017, 154] width 46 height 25
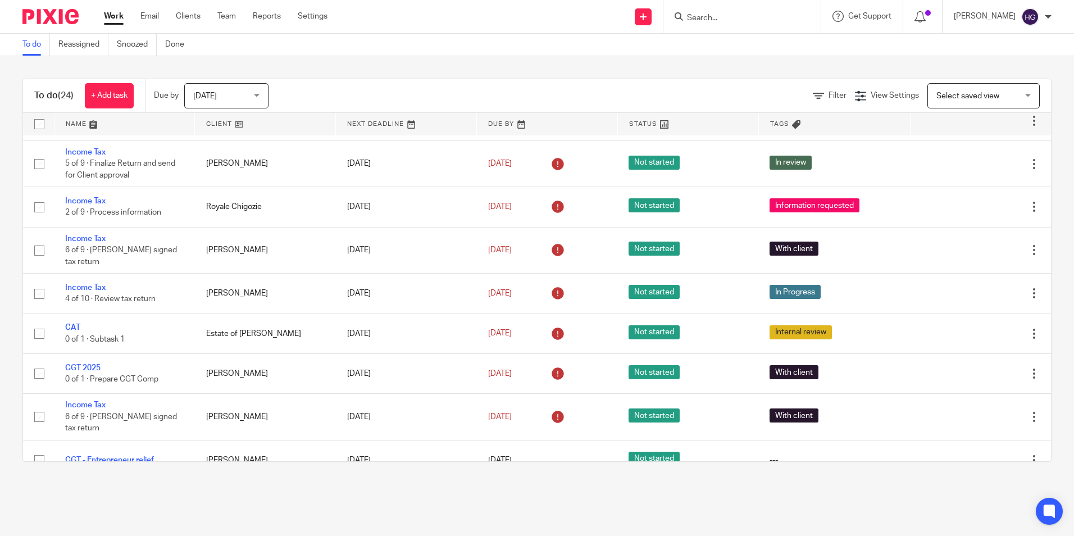
scroll to position [679, 0]
click at [728, 22] on div at bounding box center [741, 16] width 157 height 33
click at [721, 10] on form at bounding box center [746, 17] width 120 height 14
click at [760, 15] on input "Search" at bounding box center [736, 18] width 101 height 10
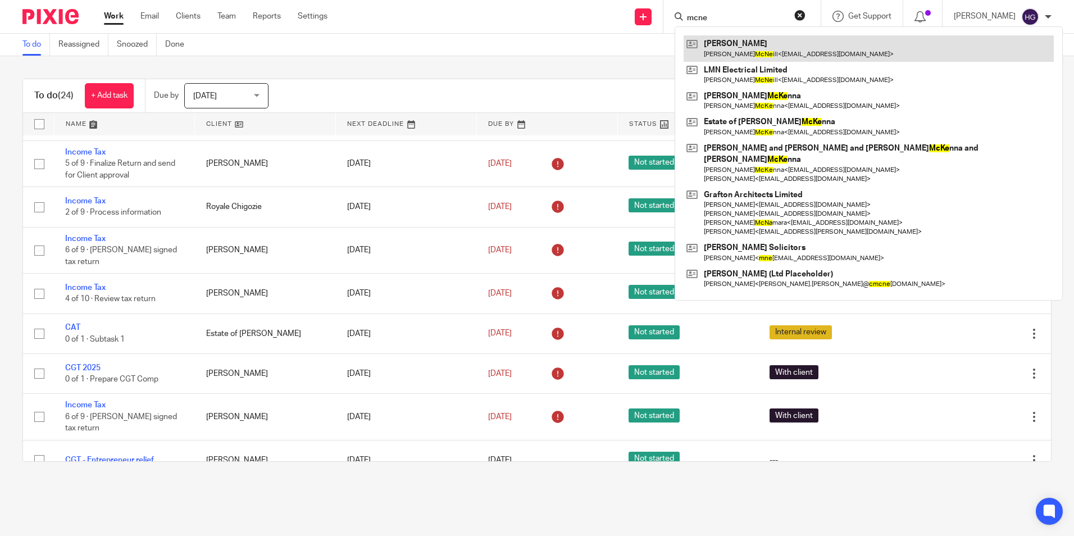
type input "mcne"
click at [756, 40] on link at bounding box center [869, 48] width 370 height 26
